Goal: Register for event/course

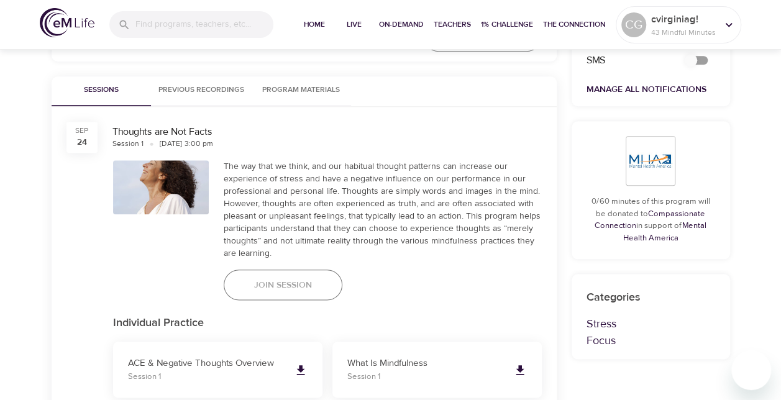
scroll to position [671, 0]
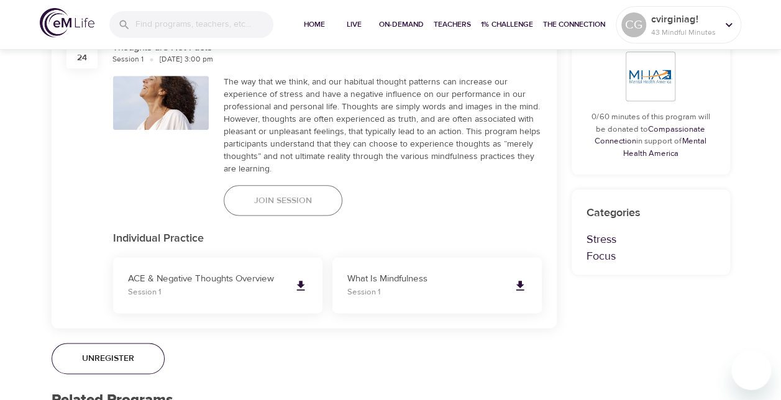
click at [283, 186] on button "Join Session" at bounding box center [283, 200] width 119 height 31
